Goal: Task Accomplishment & Management: Complete application form

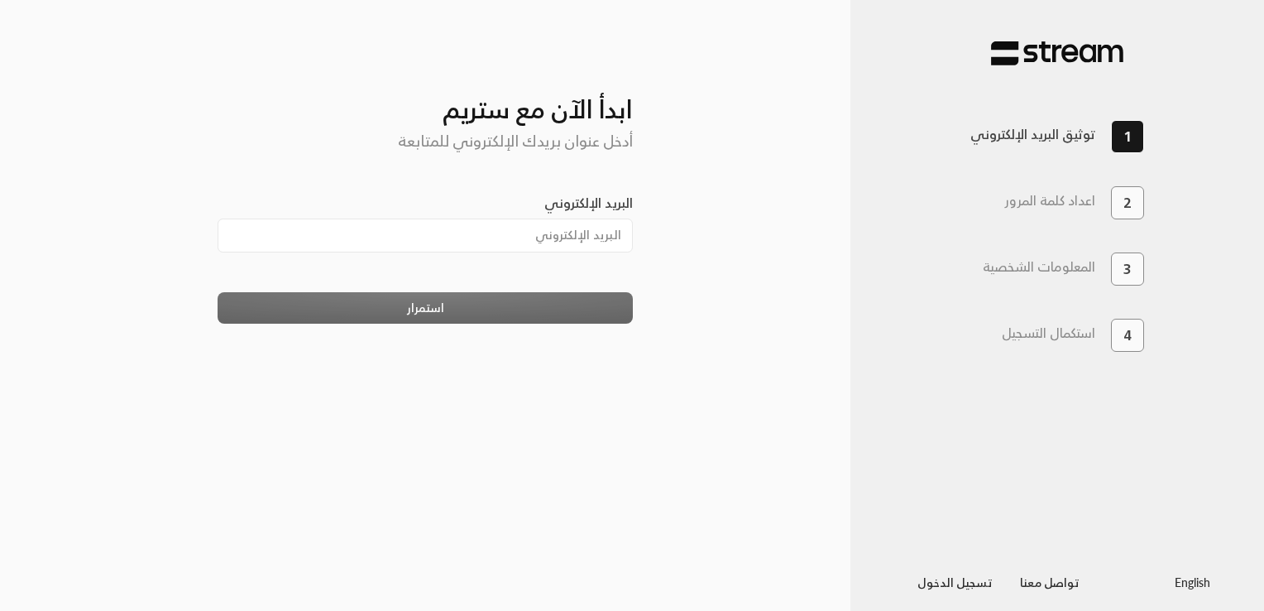
type input "[EMAIL_ADDRESS][DOMAIN_NAME]"
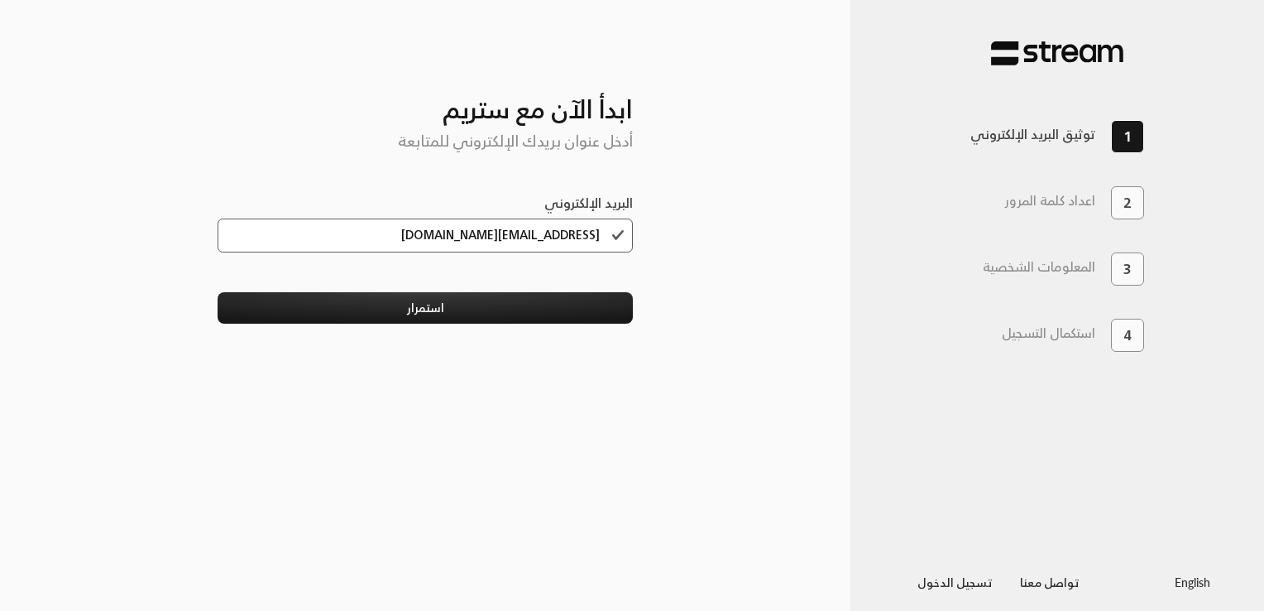
click at [526, 326] on div "ابدأ الآن مع ستريم أدخل عنوان بريدك الإلكتروني للمتابعة البريد الإلكتروني [EMAI…" at bounding box center [425, 305] width 496 height 557
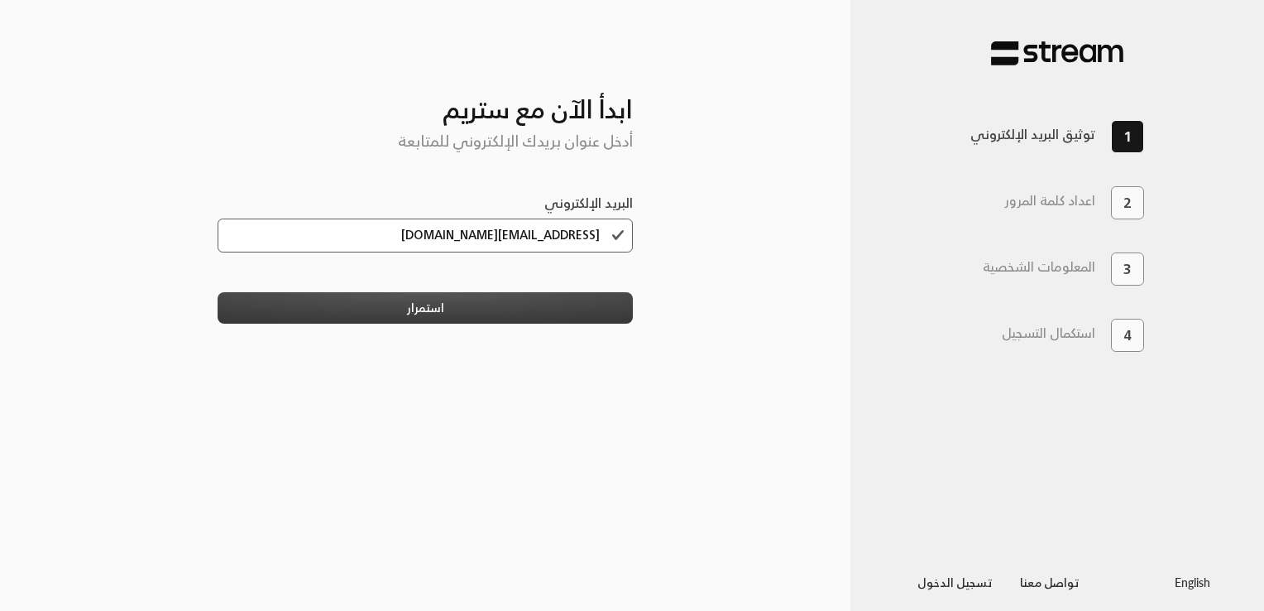
click at [520, 313] on button "استمرار" at bounding box center [426, 307] width 416 height 31
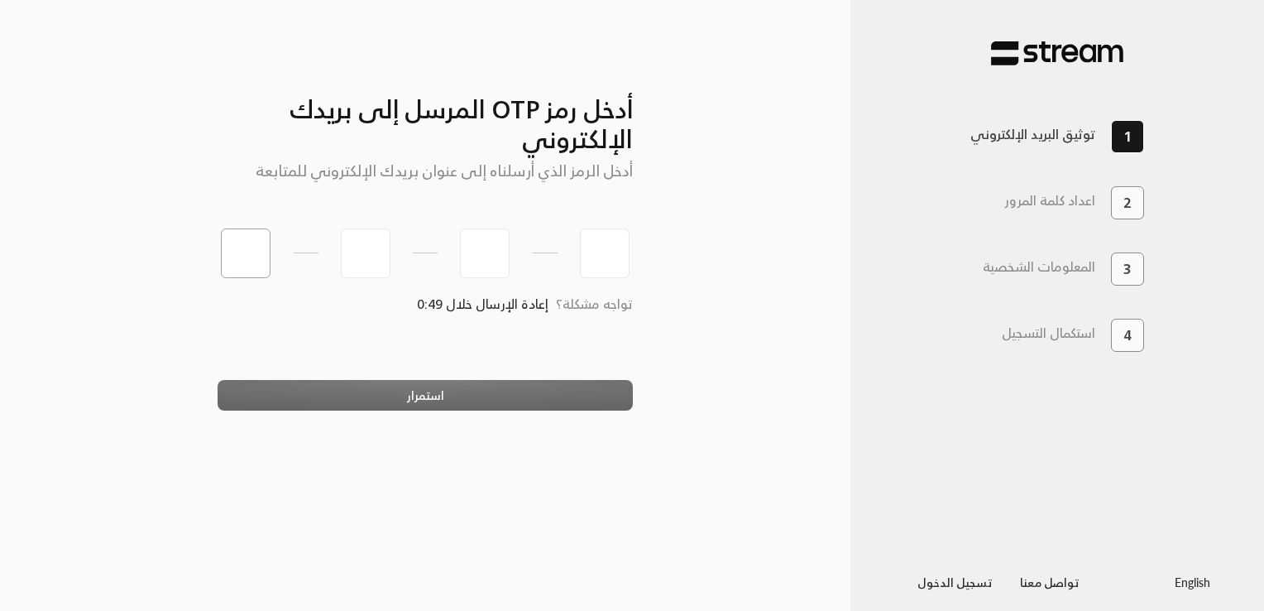
paste input "1"
type input "1"
type input "3"
type input "4"
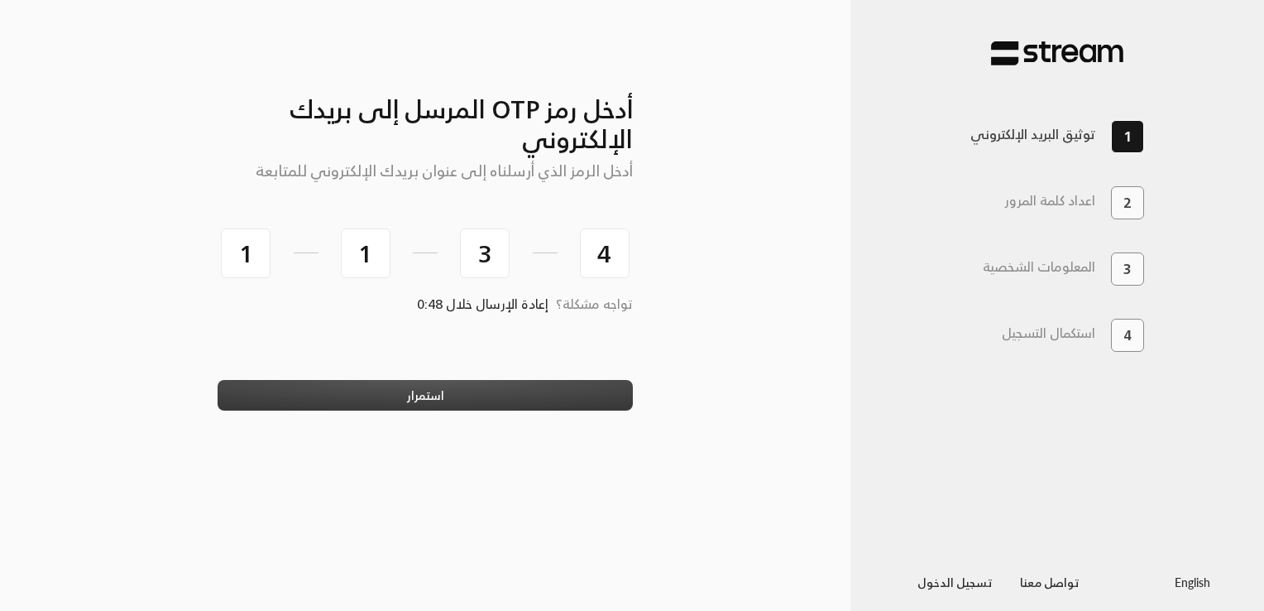
click at [467, 405] on button "استمرار" at bounding box center [426, 395] width 416 height 31
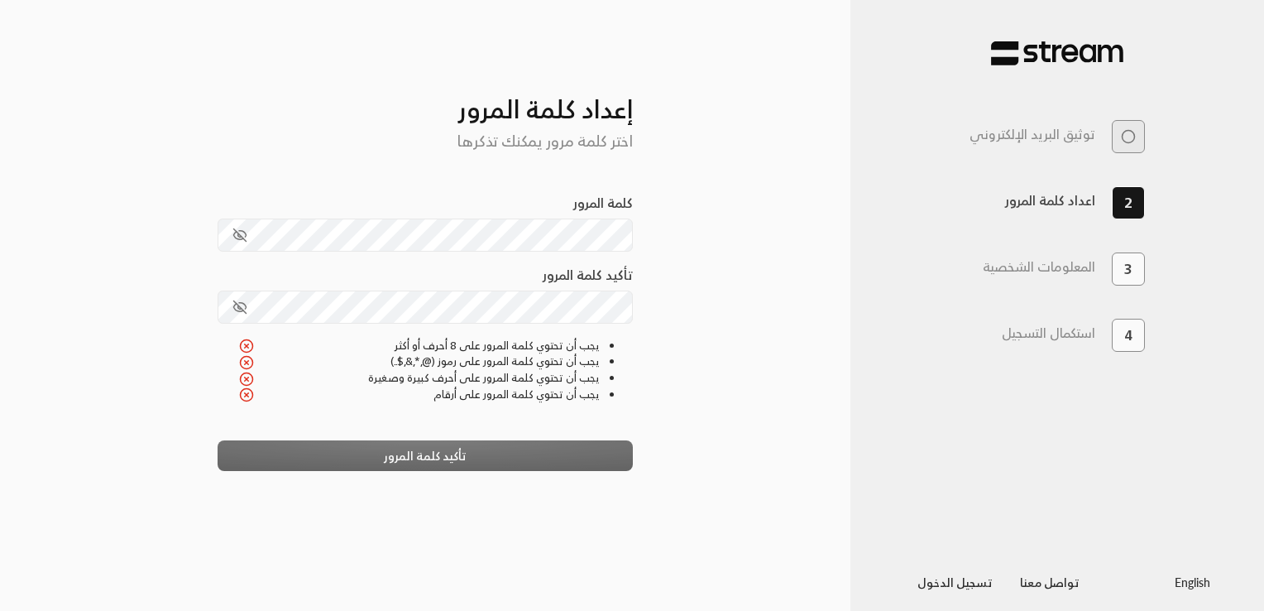
click at [579, 260] on div "كلمة المرور" at bounding box center [426, 229] width 416 height 72
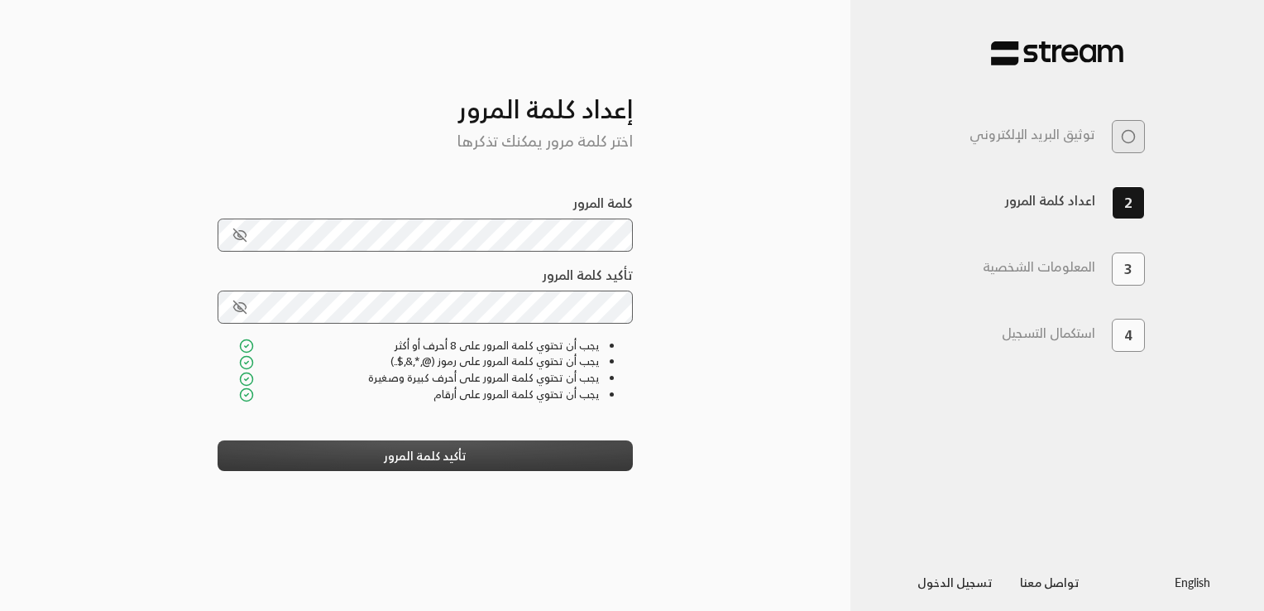
click at [499, 456] on button "تأكيد كلمة المرور" at bounding box center [426, 455] width 416 height 31
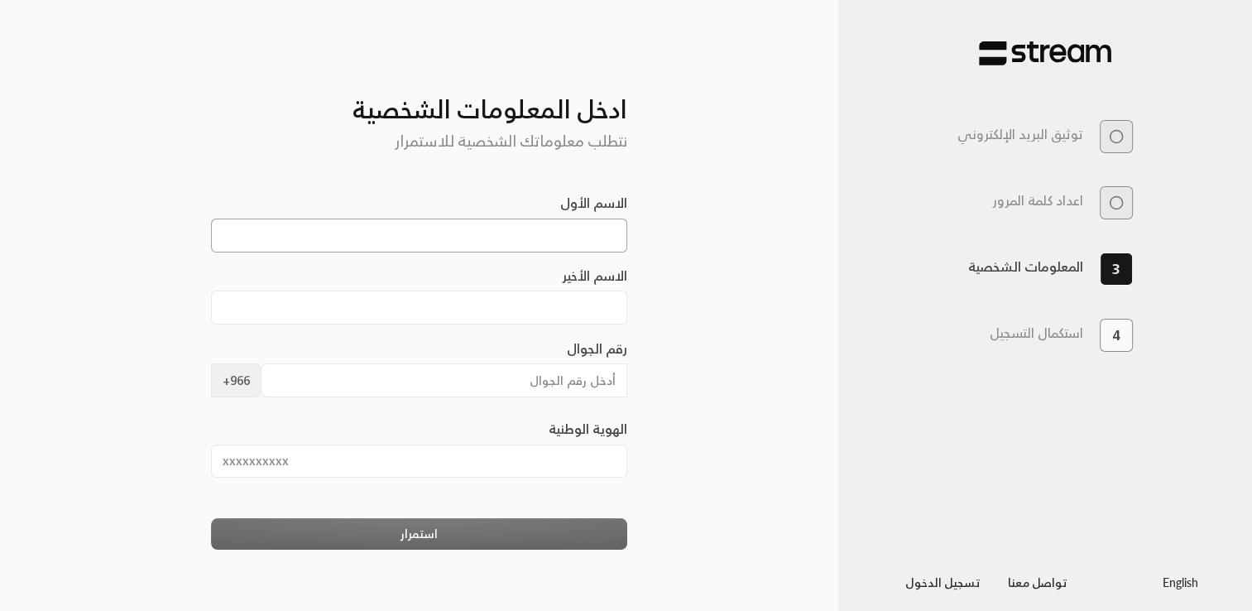
click at [580, 221] on input "الاسم الأول" at bounding box center [419, 235] width 416 height 34
type input "[PERSON_NAME]"
type input "Khaled"
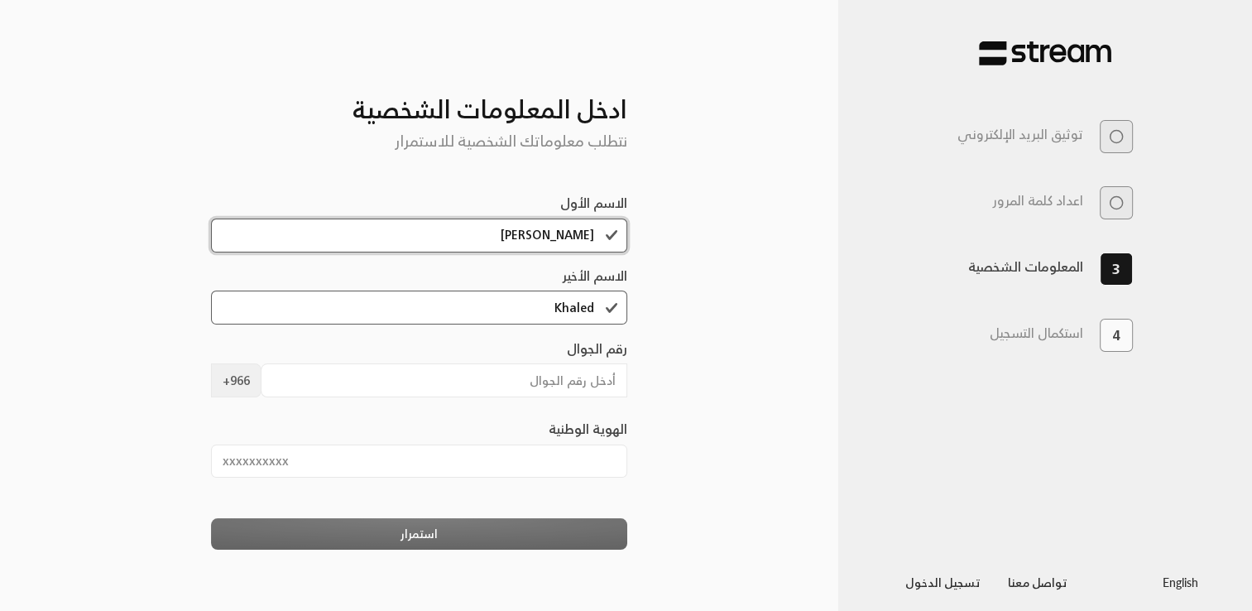
click at [544, 241] on input "[PERSON_NAME]" at bounding box center [419, 235] width 416 height 34
click at [540, 402] on div "رقم الجوال +966" at bounding box center [419, 378] width 416 height 80
click at [535, 391] on input "رقم الجوال" at bounding box center [444, 380] width 367 height 34
click at [487, 451] on input "الهوية الوطنية" at bounding box center [419, 461] width 416 height 34
click at [486, 458] on input "الهوية الوطنية" at bounding box center [419, 461] width 416 height 34
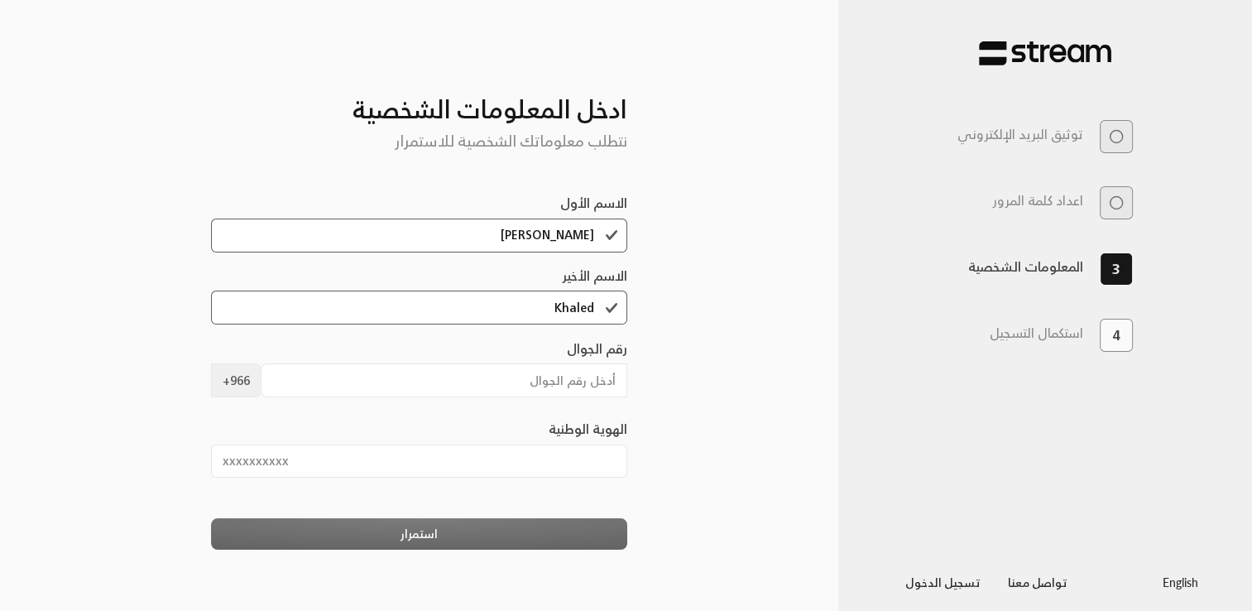
click at [486, 528] on div "استمرار" at bounding box center [419, 533] width 416 height 31
click at [479, 543] on div "استمرار" at bounding box center [419, 533] width 416 height 31
click at [440, 534] on div "استمرار" at bounding box center [419, 533] width 416 height 31
